Goal: Transaction & Acquisition: Subscribe to service/newsletter

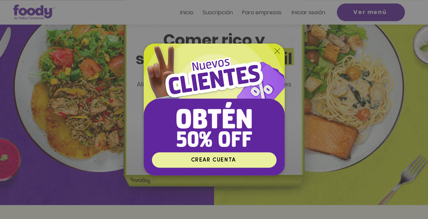
click at [233, 159] on span "CREAR CUENTA" at bounding box center [213, 160] width 45 height 5
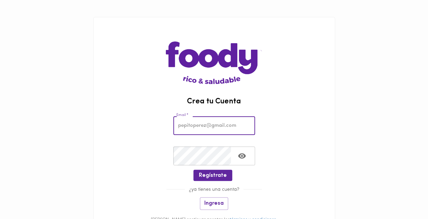
type input "[EMAIL_ADDRESS][DOMAIN_NAME]"
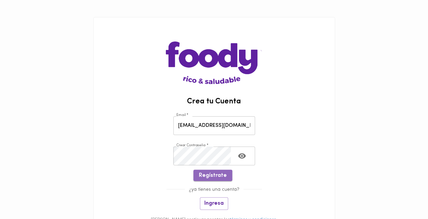
click at [213, 176] on span "Regístrate" at bounding box center [213, 176] width 28 height 6
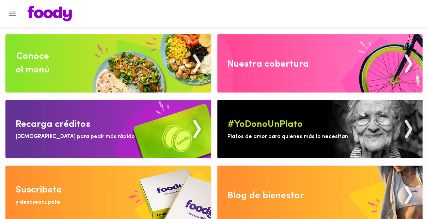
click at [147, 61] on img at bounding box center [108, 63] width 206 height 58
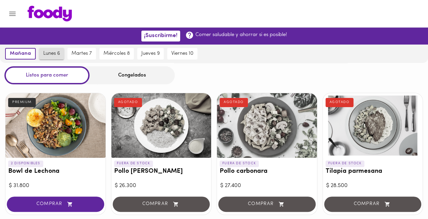
click at [54, 53] on span "lunes 6" at bounding box center [51, 54] width 17 height 6
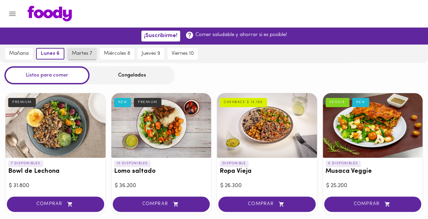
click at [83, 51] on span "martes 7" at bounding box center [82, 54] width 20 height 6
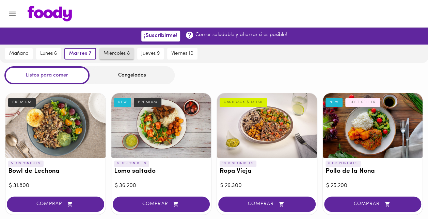
click at [112, 53] on span "miércoles 8" at bounding box center [116, 54] width 26 height 6
